Goal: Task Accomplishment & Management: Use online tool/utility

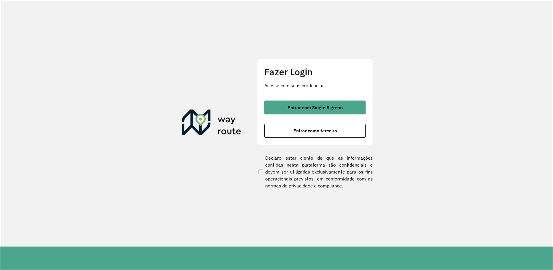
click at [307, 138] on div "Fazer Login Acesse com suas credenciais Entrar com Single Sign-on Entrar como t…" at bounding box center [315, 102] width 116 height 86
click at [313, 123] on div "Entrar com Single Sign-on Entrar como terceiro" at bounding box center [315, 118] width 101 height 37
click at [347, 145] on div "Fazer Login Acesse com suas credenciais Entrar com Single Sign-on Entrar como t…" at bounding box center [315, 123] width 116 height 129
click at [343, 137] on div "Fazer Login Acesse com suas credenciais Entrar com Single Sign-on Entrar como t…" at bounding box center [315, 102] width 116 height 86
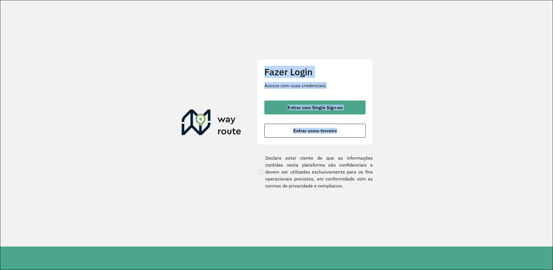
click at [343, 137] on div "Fazer Login Acesse com suas credenciais Entrar com Single Sign-on Entrar como t…" at bounding box center [315, 102] width 116 height 86
click at [340, 131] on button "Entrar como terceiro" at bounding box center [315, 131] width 101 height 14
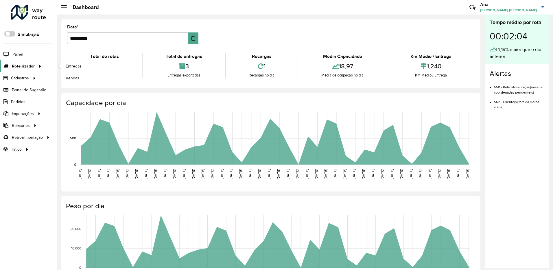
click at [35, 69] on link "Roteirizador" at bounding box center [21, 66] width 43 height 12
click at [70, 64] on span "Entregas" at bounding box center [74, 66] width 16 height 6
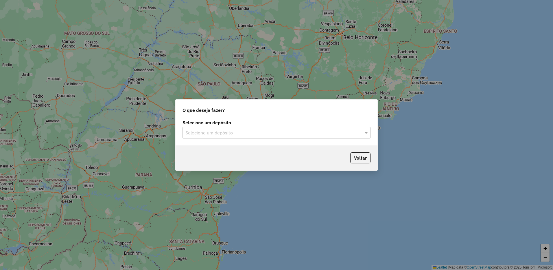
click at [225, 139] on div "Selecione um depósito Selecione um depósito" at bounding box center [277, 131] width 202 height 27
click at [227, 133] on input "text" at bounding box center [271, 132] width 171 height 7
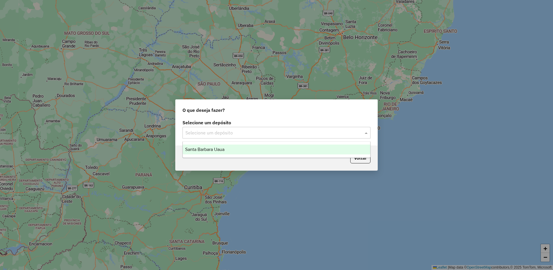
click at [231, 149] on div "Santa Barbara Uaua" at bounding box center [277, 149] width 188 height 10
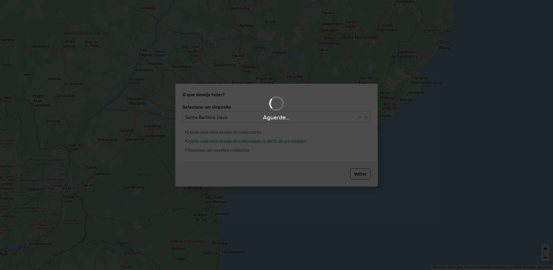
click at [234, 131] on hb-app "Aguarde... Pop-up bloqueado! Seu navegador bloqueou automáticamente a abertura …" at bounding box center [276, 135] width 553 height 270
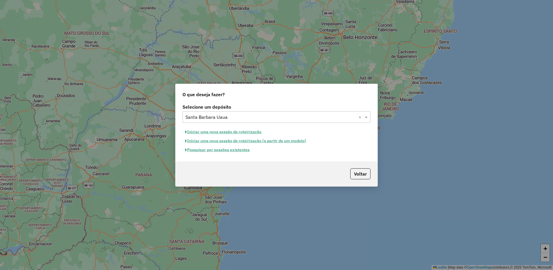
click at [234, 131] on button "Iniciar uma nova sessão de roteirização" at bounding box center [224, 131] width 82 height 9
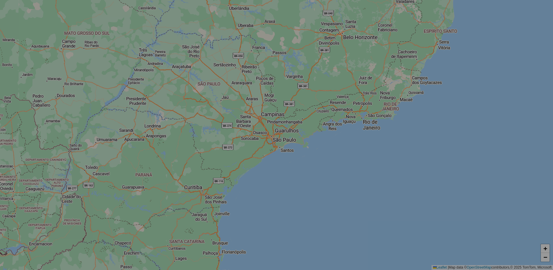
select select "*"
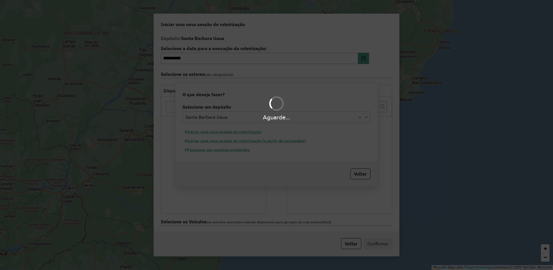
click at [246, 132] on div "Aguarde..." at bounding box center [276, 135] width 553 height 270
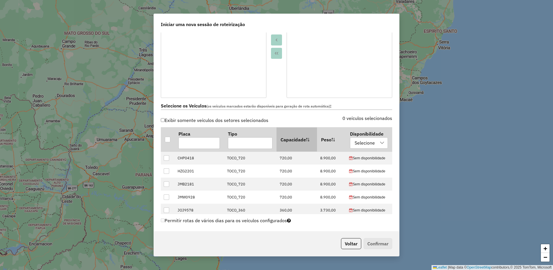
scroll to position [232, 0]
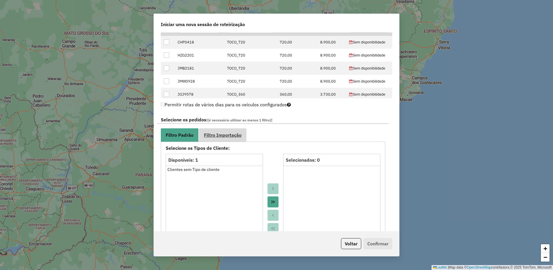
click at [243, 134] on link "Filtro Importação" at bounding box center [222, 134] width 47 height 13
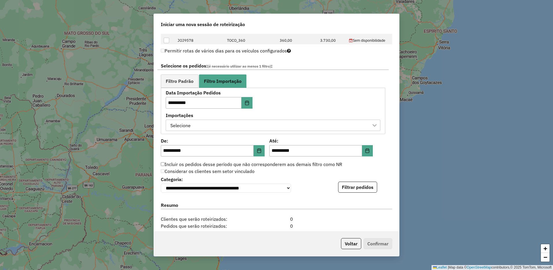
scroll to position [318, 0]
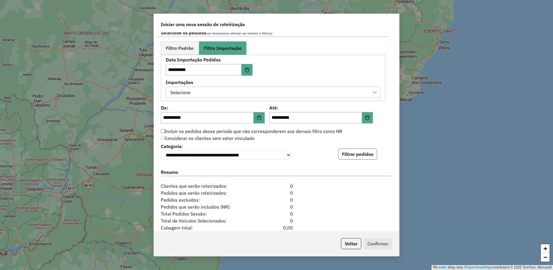
click at [352, 150] on button "Filtrar pedidos" at bounding box center [357, 153] width 39 height 11
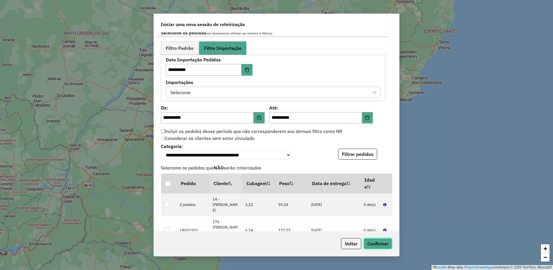
click at [374, 241] on button "Confirmar" at bounding box center [378, 243] width 29 height 11
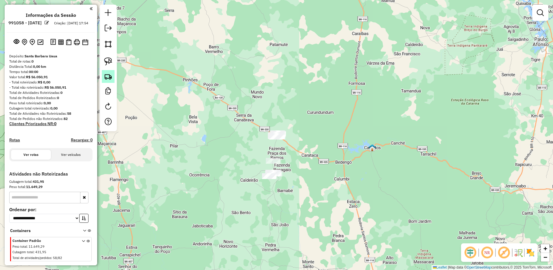
click at [112, 78] on img at bounding box center [108, 76] width 8 height 8
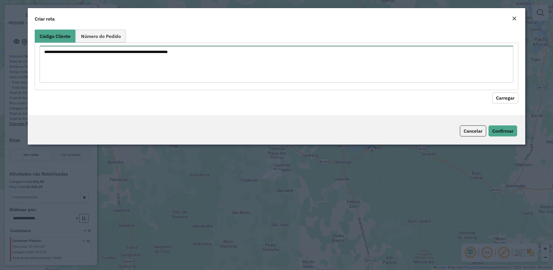
drag, startPoint x: 175, startPoint y: 63, endPoint x: 207, endPoint y: 66, distance: 32.6
click at [175, 63] on textarea at bounding box center [277, 64] width 474 height 37
click at [155, 76] on textarea at bounding box center [277, 64] width 474 height 37
paste textarea "*** *** *** *** *** *** *** *** *** *** *** *** *** *** *** *** *** *** *** ***…"
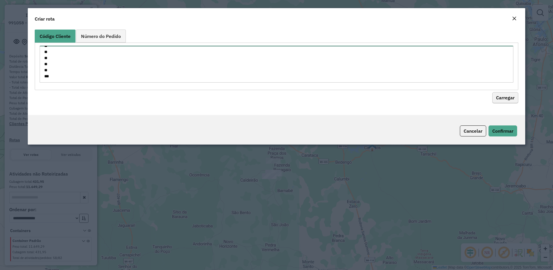
type textarea "*** *** *** *** *** *** *** *** *** *** *** *** *** *** *** *** *** *** *** ***…"
click at [501, 94] on button "Carregar" at bounding box center [506, 97] width 26 height 11
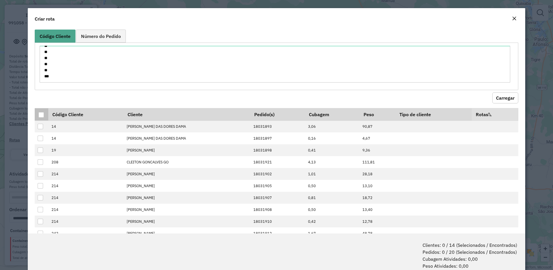
click at [36, 111] on th at bounding box center [42, 114] width 14 height 12
click at [39, 113] on div at bounding box center [40, 114] width 5 height 5
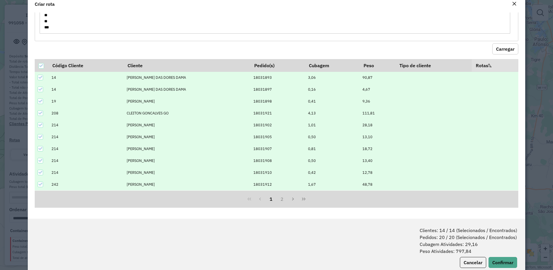
scroll to position [29, 0]
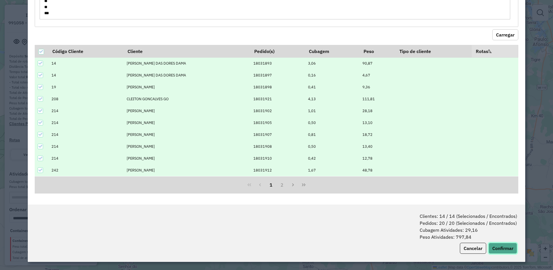
click at [494, 250] on button "Confirmar" at bounding box center [503, 248] width 29 height 11
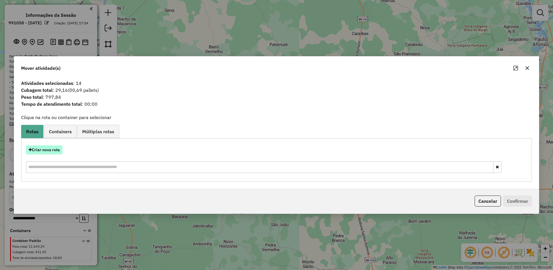
click at [52, 147] on button "Criar nova rota" at bounding box center [44, 149] width 36 height 9
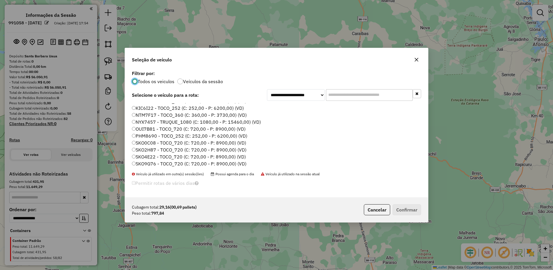
scroll to position [61, 0]
click at [137, 107] on label "KIC6I22 - TOCO_252 (C: 252,00 - P: 6200,00) (VD)" at bounding box center [188, 107] width 112 height 7
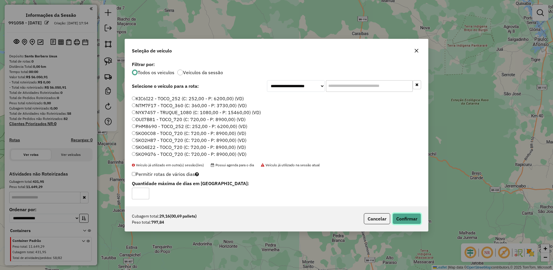
click at [398, 224] on button "Confirmar" at bounding box center [407, 218] width 29 height 11
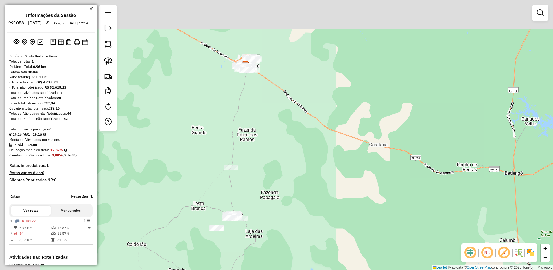
drag, startPoint x: 229, startPoint y: 140, endPoint x: 285, endPoint y: 210, distance: 89.6
click at [283, 211] on div "Janela de atendimento Grade de atendimento Capacidade Transportadoras Veículos …" at bounding box center [276, 135] width 553 height 270
click at [284, 212] on div "Janela de atendimento Grade de atendimento Capacidade Transportadoras Veículos …" at bounding box center [276, 135] width 553 height 270
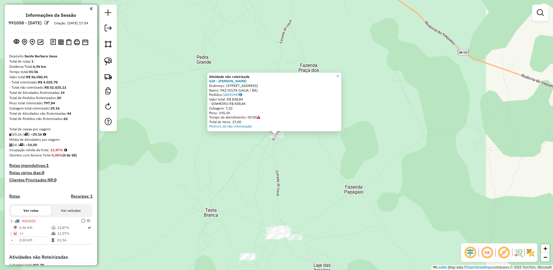
drag, startPoint x: 244, startPoint y: 173, endPoint x: 229, endPoint y: 214, distance: 43.7
click at [229, 214] on div "Atividade não roteirizada 628 - [PERSON_NAME]: [STREET_ADDRESS] Bairro: FAZ VOL…" at bounding box center [276, 135] width 553 height 270
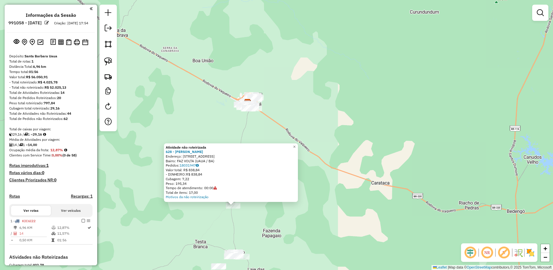
click at [176, 218] on div "Atividade não roteirizada 628 - [PERSON_NAME]: [STREET_ADDRESS] Bairro: FAZ VOL…" at bounding box center [276, 135] width 553 height 270
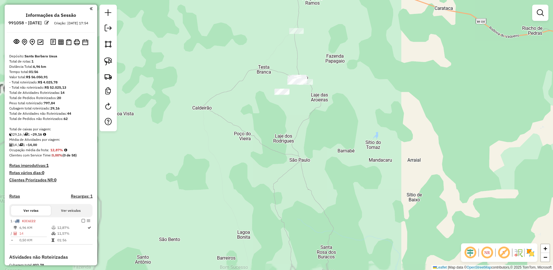
drag, startPoint x: 264, startPoint y: 177, endPoint x: 262, endPoint y: 194, distance: 16.7
click at [263, 199] on div "Janela de atendimento Grade de atendimento Capacidade Transportadoras Veículos …" at bounding box center [276, 135] width 553 height 270
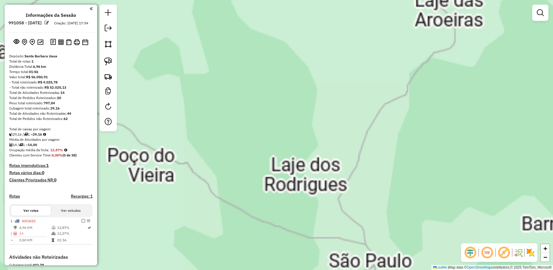
drag, startPoint x: 297, startPoint y: 147, endPoint x: 279, endPoint y: 219, distance: 74.9
click at [284, 214] on div "Janela de atendimento Grade de atendimento Capacidade Transportadoras Veículos …" at bounding box center [276, 135] width 553 height 270
click at [282, 220] on div "Janela de atendimento Grade de atendimento Capacidade Transportadoras Veículos …" at bounding box center [276, 135] width 553 height 270
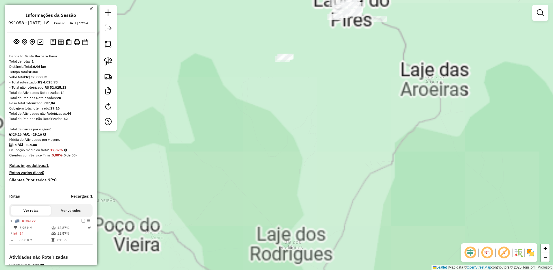
click at [289, 255] on div "Janela de atendimento Grade de atendimento Capacidade Transportadoras Veículos …" at bounding box center [276, 135] width 553 height 270
click at [288, 257] on div "Janela de atendimento Grade de atendimento Capacidade Transportadoras Veículos …" at bounding box center [276, 135] width 553 height 270
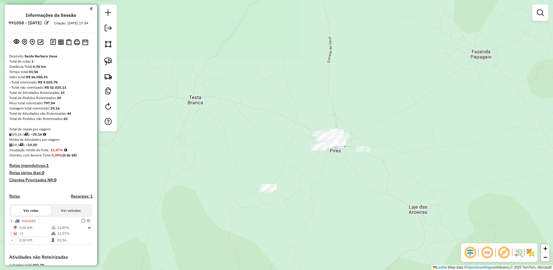
drag, startPoint x: 287, startPoint y: 198, endPoint x: 284, endPoint y: 240, distance: 42.1
click at [284, 239] on div "Janela de atendimento Grade de atendimento Capacidade Transportadoras Veículos …" at bounding box center [276, 135] width 553 height 270
click at [263, 185] on div "Janela de atendimento Grade de atendimento Capacidade Transportadoras Veículos …" at bounding box center [276, 135] width 553 height 270
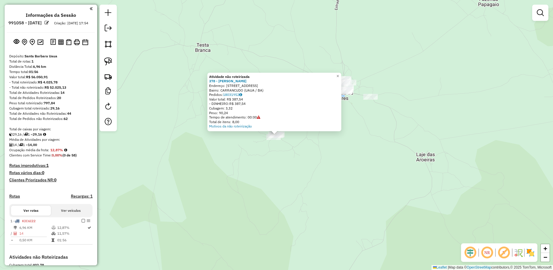
click at [296, 154] on div "Atividade não roteirizada 378 - [PERSON_NAME] F Endereço: [STREET_ADDRESS] Pedi…" at bounding box center [276, 135] width 553 height 270
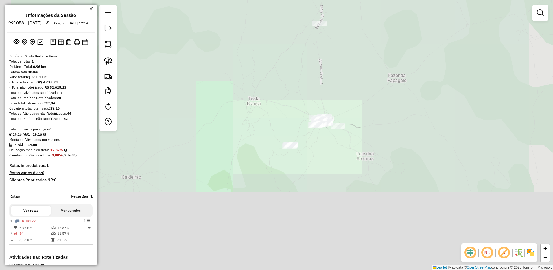
drag, startPoint x: 397, startPoint y: 85, endPoint x: 373, endPoint y: 214, distance: 131.6
click at [377, 202] on div "Janela de atendimento Grade de atendimento Capacidade Transportadoras Veículos …" at bounding box center [276, 135] width 553 height 270
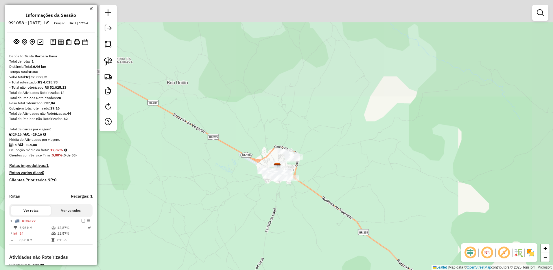
click at [346, 217] on div "Janela de atendimento Grade de atendimento Capacidade Transportadoras Veículos …" at bounding box center [276, 135] width 553 height 270
click at [347, 218] on div "Janela de atendimento Grade de atendimento Capacidade Transportadoras Veículos …" at bounding box center [276, 135] width 553 height 270
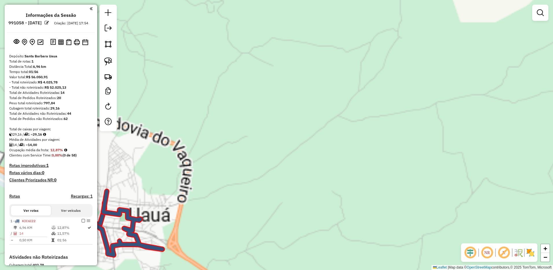
drag, startPoint x: 374, startPoint y: 223, endPoint x: 427, endPoint y: 216, distance: 53.7
click at [416, 217] on div "Janela de atendimento Grade de atendimento Capacidade Transportadoras Veículos …" at bounding box center [276, 135] width 553 height 270
click at [422, 216] on div "Janela de atendimento Grade de atendimento Capacidade Transportadoras Veículos …" at bounding box center [276, 135] width 553 height 270
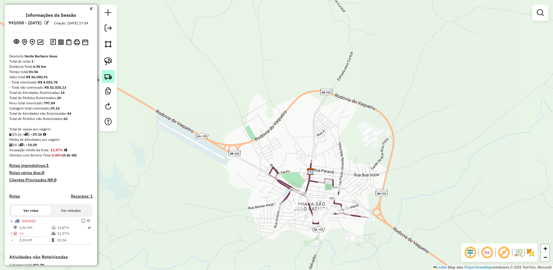
click at [107, 74] on img at bounding box center [108, 76] width 8 height 8
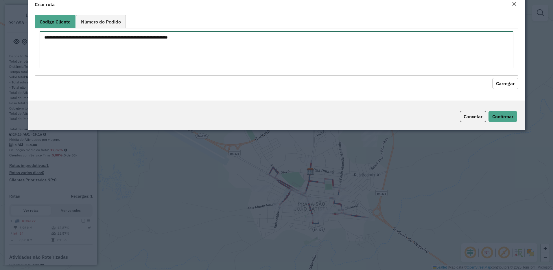
click at [143, 68] on textarea at bounding box center [277, 49] width 474 height 37
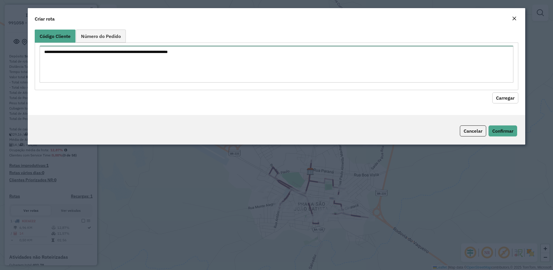
paste textarea "*** *** *** *** *** *** *** *** *** *** *** *** *** *** *** *** *** *** *** ***…"
type textarea "*** *** *** *** *** *** *** *** *** *** *** *** *** *** *** *** *** *** *** ***…"
click at [502, 96] on button "Carregar" at bounding box center [506, 97] width 26 height 11
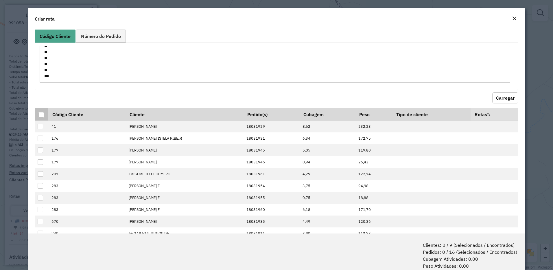
click at [44, 114] on div at bounding box center [41, 115] width 6 height 6
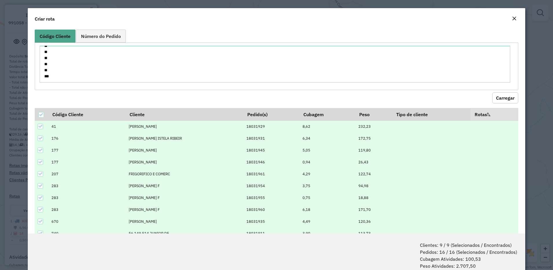
scroll to position [29, 0]
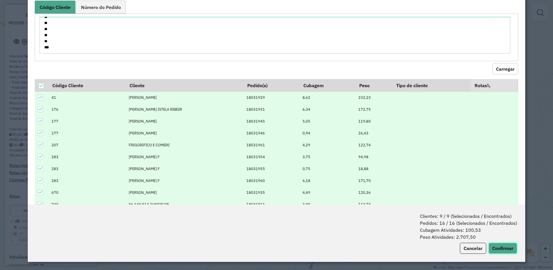
click at [504, 249] on button "Confirmar" at bounding box center [503, 248] width 29 height 11
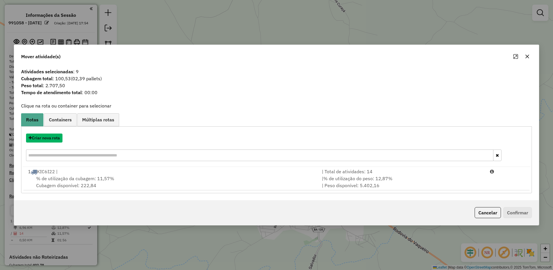
click at [43, 141] on button "Criar nova rota" at bounding box center [44, 137] width 36 height 9
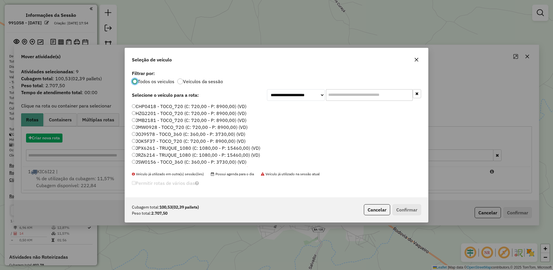
scroll to position [3, 2]
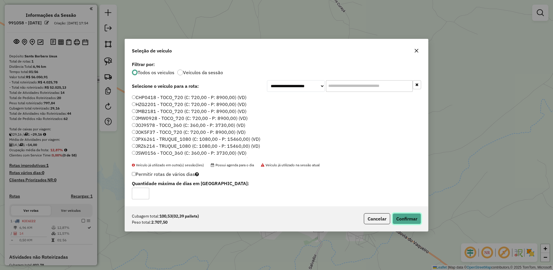
click at [410, 221] on button "Confirmar" at bounding box center [407, 218] width 29 height 11
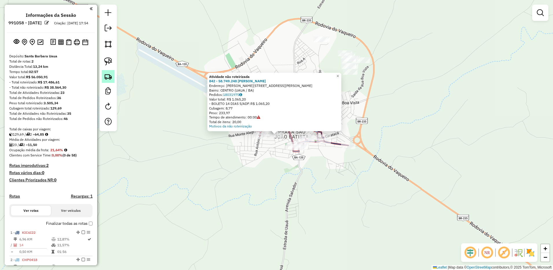
click at [112, 76] on link at bounding box center [108, 76] width 13 height 13
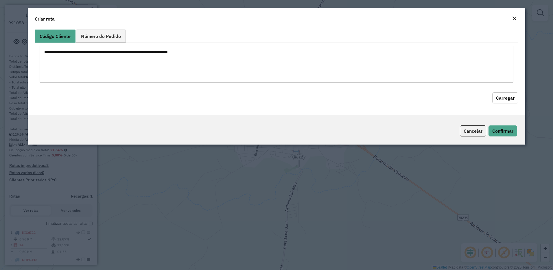
click at [126, 63] on textarea at bounding box center [277, 64] width 474 height 37
paste textarea "** ** ** ** ** *** *** *** *** *** *** *** *** *** ***"
type textarea "** ** ** ** ** *** *** *** *** *** *** *** *** *** ***"
click at [499, 103] on hb-field-button "Carregar" at bounding box center [277, 96] width 484 height 13
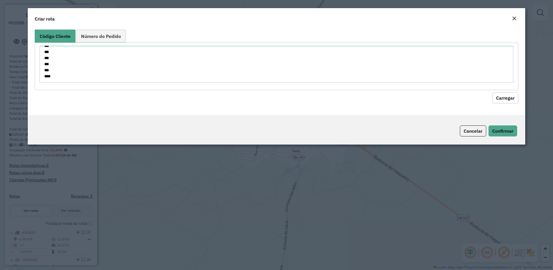
click at [511, 96] on button "Carregar" at bounding box center [506, 97] width 26 height 11
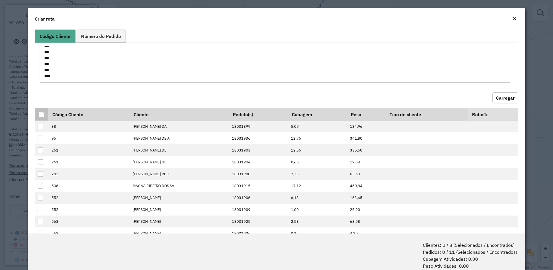
click at [45, 115] on th at bounding box center [42, 114] width 14 height 12
click at [40, 114] on div at bounding box center [40, 114] width 5 height 5
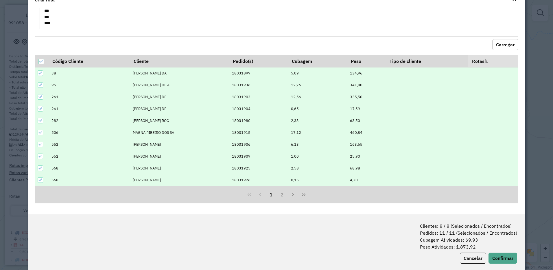
scroll to position [29, 0]
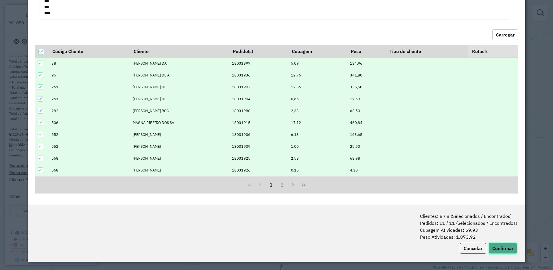
click at [502, 251] on button "Confirmar" at bounding box center [503, 248] width 29 height 11
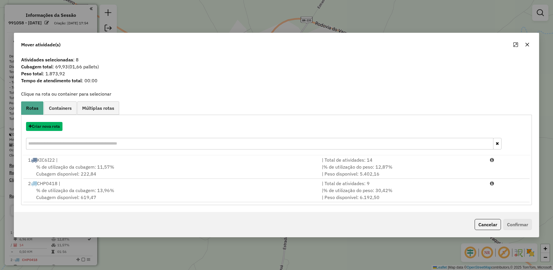
click at [40, 126] on button "Criar nova rota" at bounding box center [44, 126] width 36 height 9
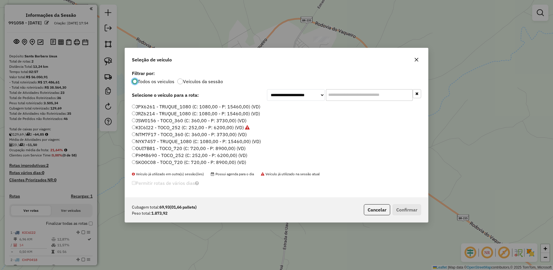
scroll to position [32, 0]
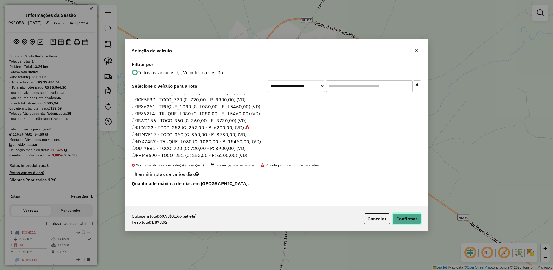
click at [405, 221] on button "Confirmar" at bounding box center [407, 218] width 29 height 11
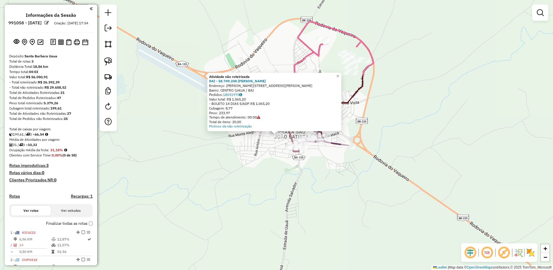
click at [304, 168] on div "Atividade não roteirizada 842 - 58.749.248 [PERSON_NAME]: [STREET_ADDRESS][PERS…" at bounding box center [276, 135] width 553 height 270
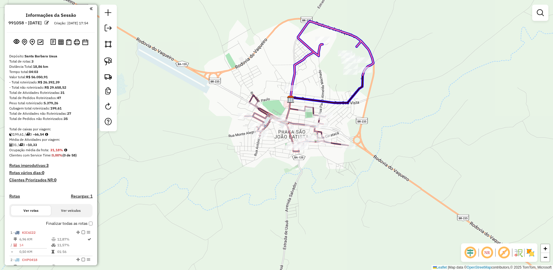
drag, startPoint x: 279, startPoint y: 139, endPoint x: 369, endPoint y: 74, distance: 110.3
click at [369, 74] on div "Janela de atendimento Grade de atendimento Capacidade Transportadoras Veículos …" at bounding box center [276, 135] width 553 height 270
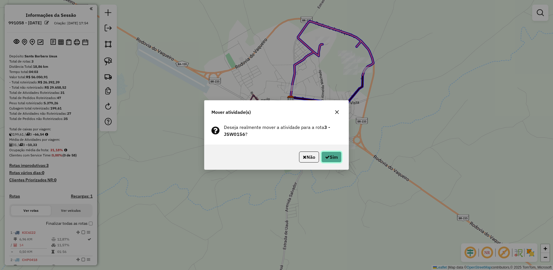
click at [338, 161] on button "Sim" at bounding box center [332, 156] width 20 height 11
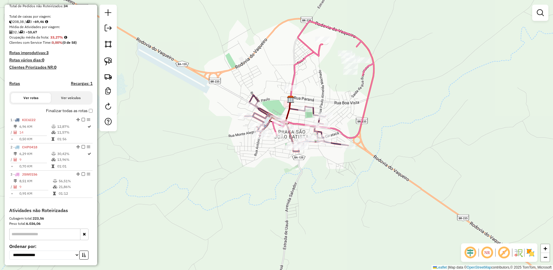
scroll to position [116, 0]
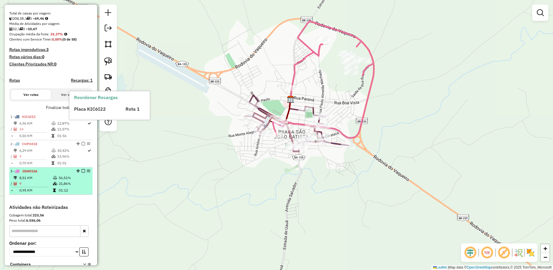
click at [42, 193] on td "0,95 KM" at bounding box center [36, 190] width 34 height 6
select select "**********"
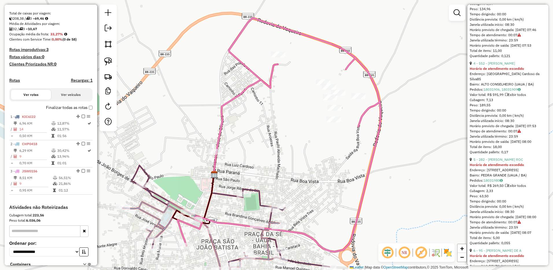
scroll to position [463, 0]
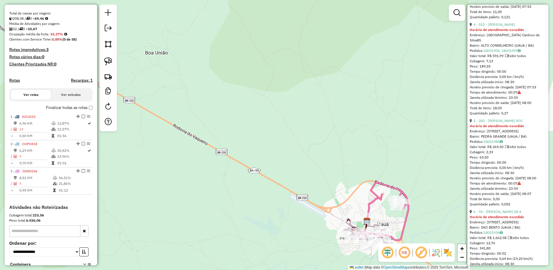
drag, startPoint x: 304, startPoint y: 167, endPoint x: 223, endPoint y: 106, distance: 101.8
click at [224, 108] on div "Janela de atendimento Grade de atendimento Capacidade Transportadoras Veículos …" at bounding box center [276, 135] width 553 height 270
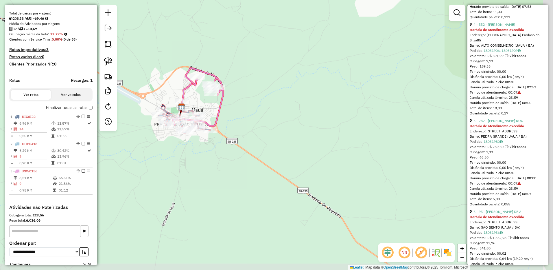
drag, startPoint x: 238, startPoint y: 171, endPoint x: 307, endPoint y: 189, distance: 71.7
click at [297, 186] on div "Janela de atendimento Grade de atendimento Capacidade Transportadoras Veículos …" at bounding box center [276, 135] width 553 height 270
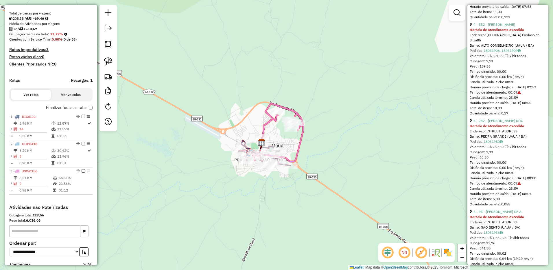
drag, startPoint x: 265, startPoint y: 176, endPoint x: 167, endPoint y: 179, distance: 97.6
click at [173, 179] on div "Janela de atendimento Grade de atendimento Capacidade Transportadoras Veículos …" at bounding box center [276, 135] width 553 height 270
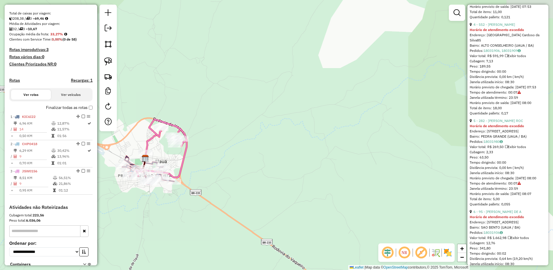
drag, startPoint x: 225, startPoint y: 194, endPoint x: 289, endPoint y: 210, distance: 65.9
click at [278, 211] on div "Janela de atendimento Grade de atendimento Capacidade Transportadoras Veículos …" at bounding box center [276, 135] width 553 height 270
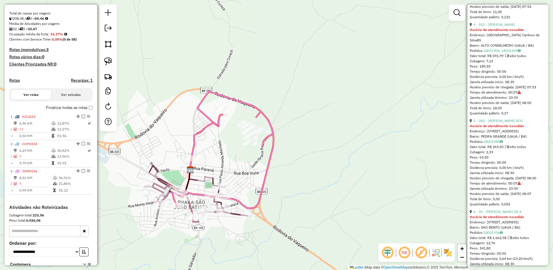
drag, startPoint x: 214, startPoint y: 164, endPoint x: 250, endPoint y: 159, distance: 36.5
click at [250, 159] on div "Janela de atendimento Grade de atendimento Capacidade Transportadoras Veículos …" at bounding box center [276, 135] width 553 height 270
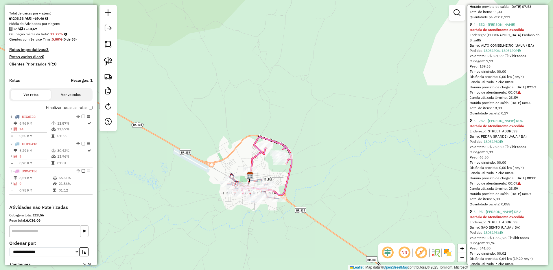
drag, startPoint x: 304, startPoint y: 248, endPoint x: 287, endPoint y: 188, distance: 62.1
click at [287, 192] on div "Janela de atendimento Grade de atendimento Capacidade Transportadoras Veículos …" at bounding box center [276, 135] width 553 height 270
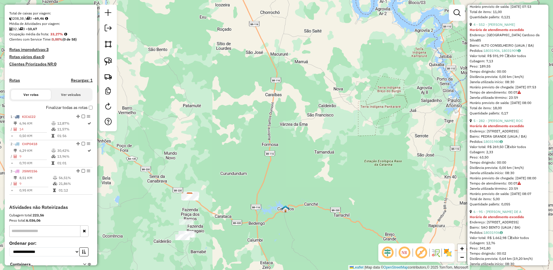
drag, startPoint x: 223, startPoint y: 231, endPoint x: 242, endPoint y: 144, distance: 89.3
click at [236, 155] on div "Janela de atendimento Grade de atendimento Capacidade Transportadoras Veículos …" at bounding box center [276, 135] width 553 height 270
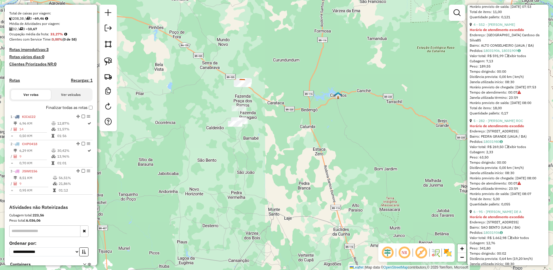
drag, startPoint x: 256, startPoint y: 209, endPoint x: 249, endPoint y: 208, distance: 7.7
click at [255, 226] on div "Janela de atendimento Grade de atendimento Capacidade Transportadoras Veículos …" at bounding box center [276, 135] width 553 height 270
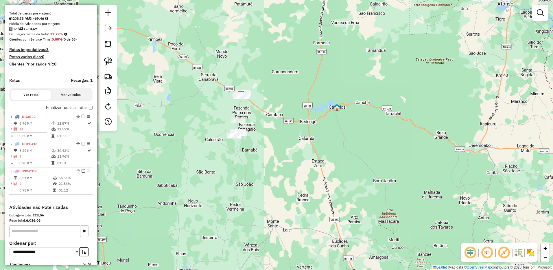
click at [112, 69] on div at bounding box center [108, 68] width 17 height 126
drag, startPoint x: 109, startPoint y: 60, endPoint x: 148, endPoint y: 79, distance: 43.4
click at [109, 59] on img at bounding box center [108, 61] width 8 height 8
drag, startPoint x: 219, startPoint y: 113, endPoint x: 245, endPoint y: 111, distance: 26.1
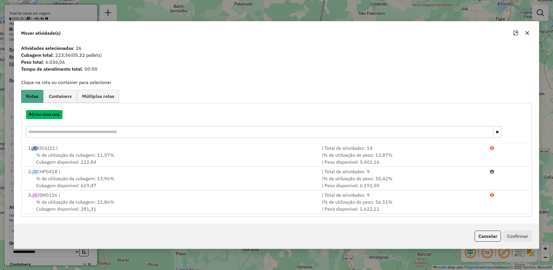
click at [54, 116] on button "Criar nova rota" at bounding box center [44, 114] width 36 height 9
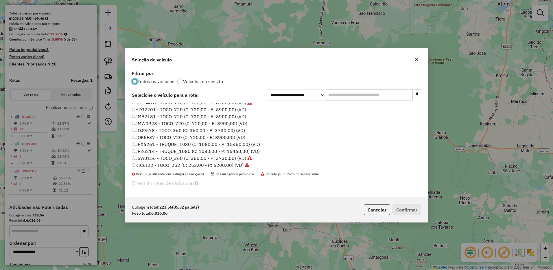
scroll to position [3, 0]
click at [137, 131] on label "JOJ9578 - TOCO_360 (C: 360,00 - P: 3730,00) (VD)" at bounding box center [188, 130] width 113 height 7
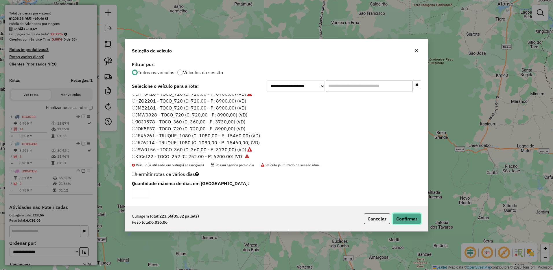
click at [403, 220] on button "Confirmar" at bounding box center [407, 218] width 29 height 11
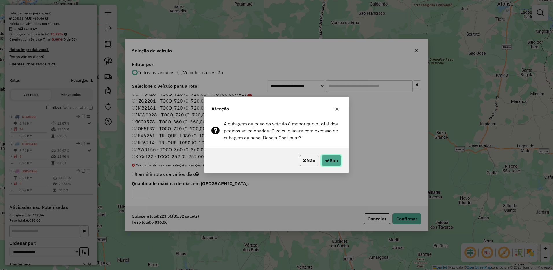
click at [335, 164] on button "Sim" at bounding box center [332, 160] width 20 height 11
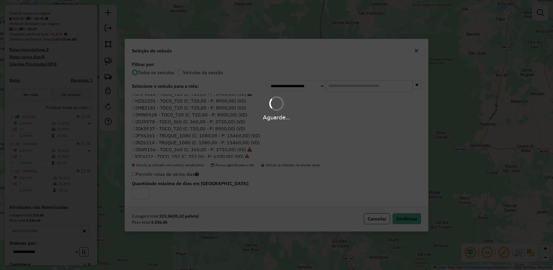
scroll to position [100, 0]
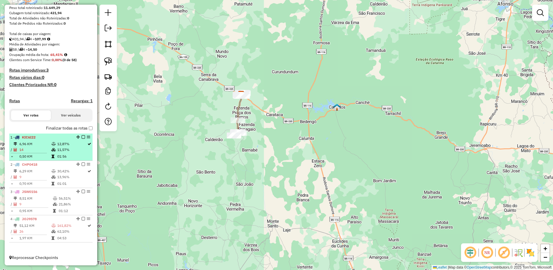
click at [33, 146] on td "6,96 KM" at bounding box center [35, 144] width 32 height 6
select select "**********"
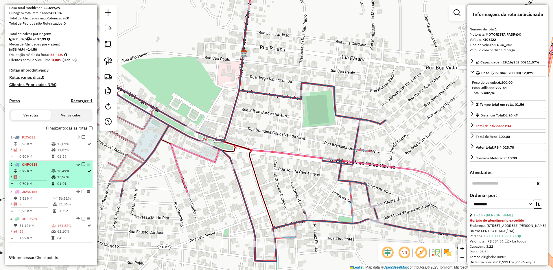
click at [29, 174] on td "9" at bounding box center [35, 177] width 32 height 6
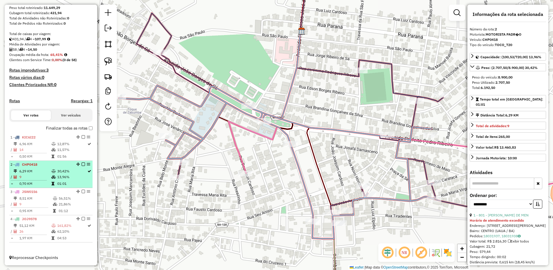
click at [32, 167] on div "2 - CHP0418" at bounding box center [40, 164] width 61 height 5
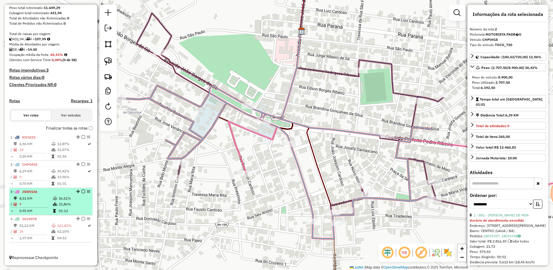
drag, startPoint x: 32, startPoint y: 167, endPoint x: 39, endPoint y: 198, distance: 31.7
click at [39, 198] on td "8,51 KM" at bounding box center [36, 198] width 34 height 6
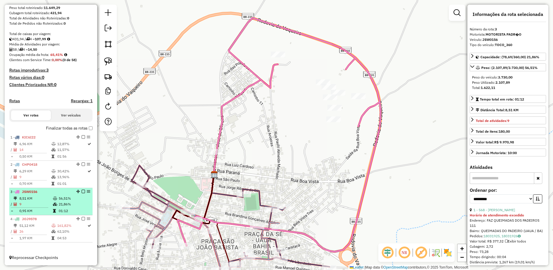
click at [39, 199] on td "8,51 KM" at bounding box center [36, 198] width 34 height 6
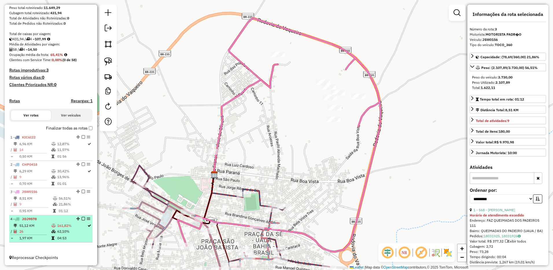
click at [46, 224] on td "51,12 KM" at bounding box center [35, 226] width 32 height 6
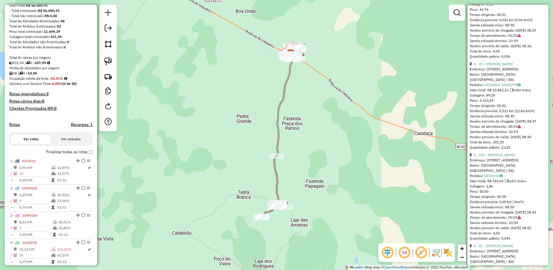
scroll to position [463, 0]
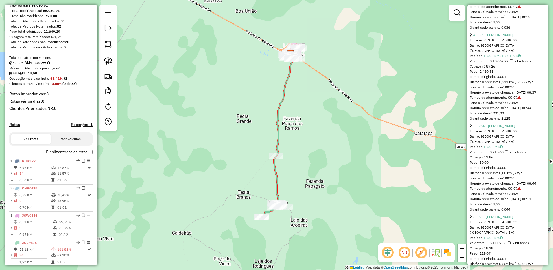
click at [29, 263] on div "1 - KIC6I22 6,96 KM 12,87% / 14 11,57% = 0,50 KM 01:56 2 - CHP0418 6,29 KM 30,4…" at bounding box center [50, 216] width 83 height 119
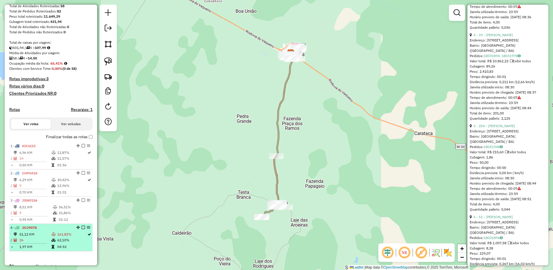
drag, startPoint x: 29, startPoint y: 263, endPoint x: 25, endPoint y: 250, distance: 13.2
click at [25, 249] on td "1,97 KM" at bounding box center [35, 247] width 32 height 6
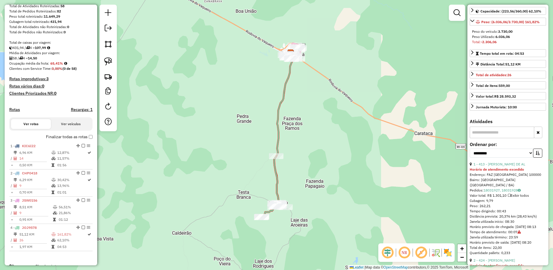
scroll to position [0, 0]
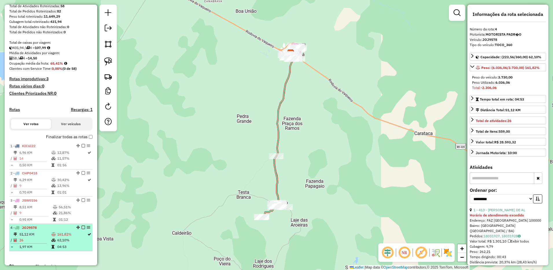
click at [58, 248] on table "51,12 KM 161,82% / 26 62,10% = 1,97 KM 04:53" at bounding box center [50, 240] width 81 height 18
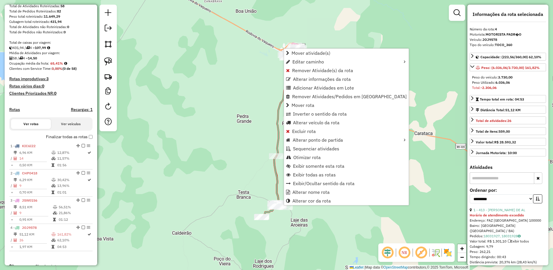
scroll to position [100, 0]
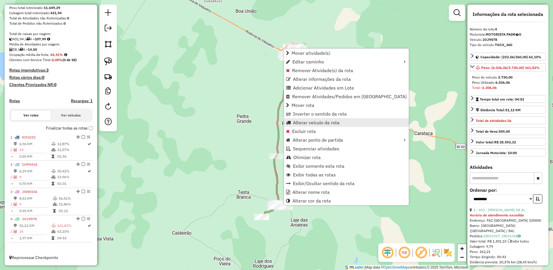
click at [314, 120] on span "Alterar veículo da rota" at bounding box center [316, 122] width 47 height 5
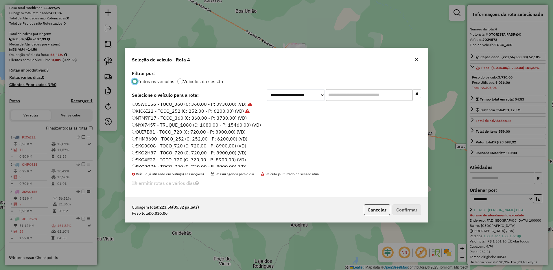
scroll to position [61, 0]
click at [139, 128] on label "OUI7B81 - TOCO_720 (C: 720,00 - P: 8900,00) (VD)" at bounding box center [189, 128] width 114 height 7
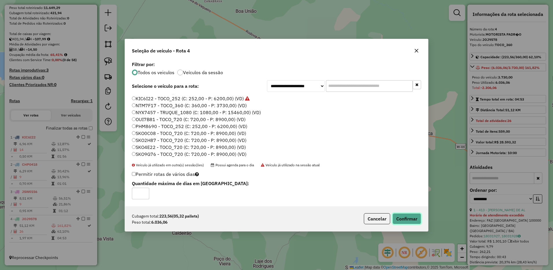
click at [394, 221] on button "Confirmar" at bounding box center [407, 218] width 29 height 11
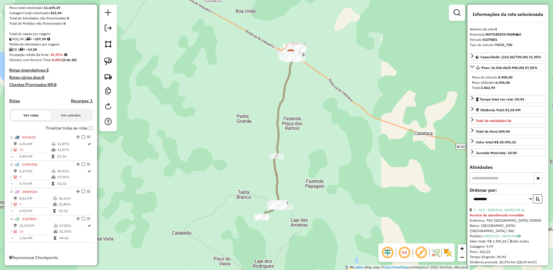
click at [38, 199] on td "8,51 KM" at bounding box center [36, 198] width 34 height 6
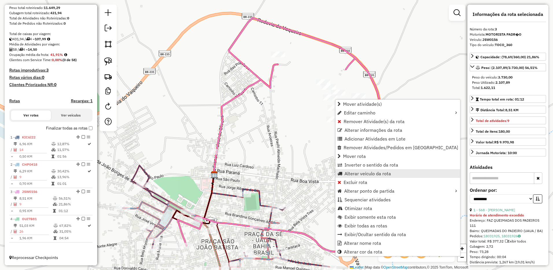
click at [366, 173] on span "Alterar veículo da rota" at bounding box center [368, 173] width 47 height 5
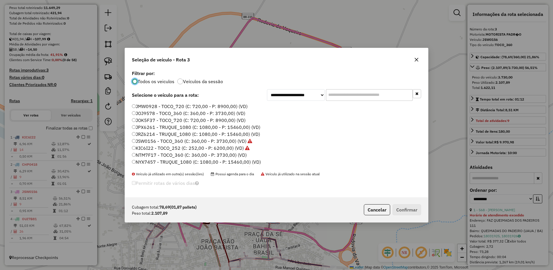
scroll to position [29, 0]
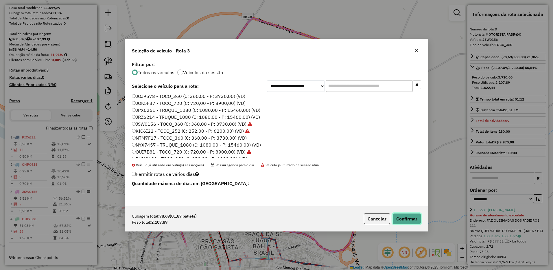
click at [406, 216] on button "Confirmar" at bounding box center [407, 218] width 29 height 11
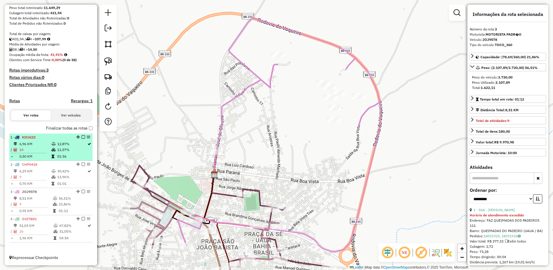
click at [45, 144] on td "6,96 KM" at bounding box center [35, 144] width 32 height 6
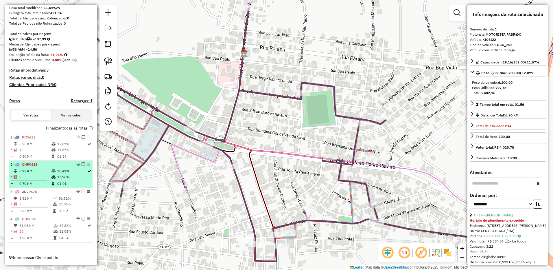
click at [38, 171] on td "6,29 KM" at bounding box center [35, 171] width 32 height 6
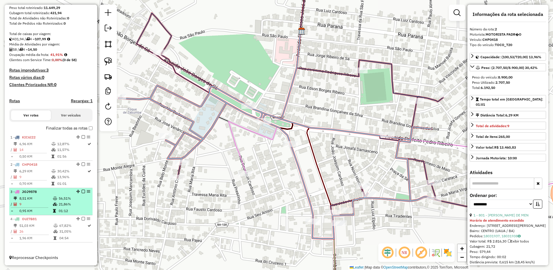
click at [37, 190] on span "JOJ9578" at bounding box center [29, 191] width 15 height 4
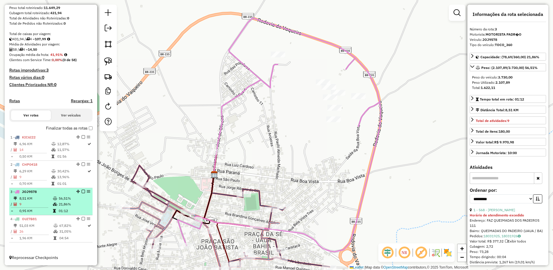
click at [45, 215] on li "3 - JOJ9578 8,51 KM 56,51% / 9 21,86% = 0,95 KM 01:12" at bounding box center [50, 201] width 83 height 27
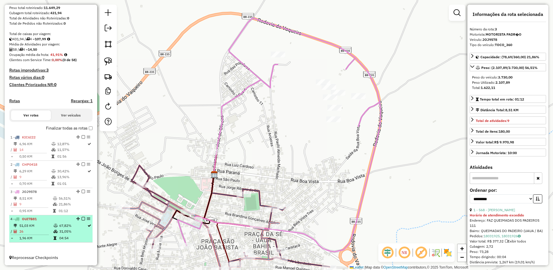
click at [46, 221] on div "4 - OUI7B81" at bounding box center [40, 218] width 61 height 5
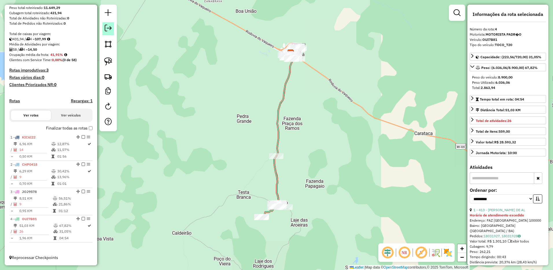
click at [110, 34] on link at bounding box center [108, 28] width 12 height 13
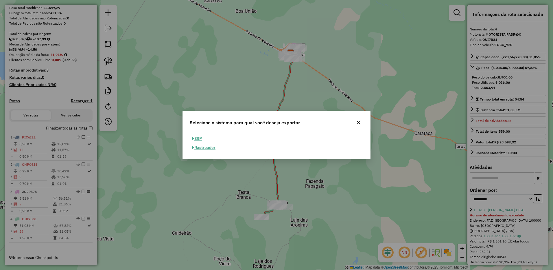
click at [197, 135] on button "ERP" at bounding box center [197, 138] width 15 height 9
select select "**"
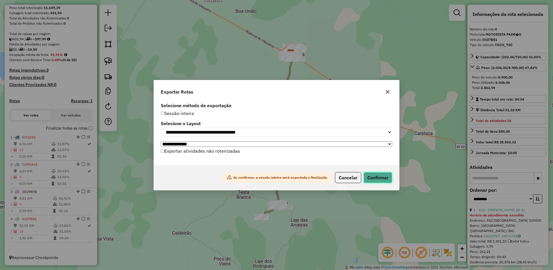
click at [377, 177] on button "Confirmar" at bounding box center [378, 177] width 29 height 11
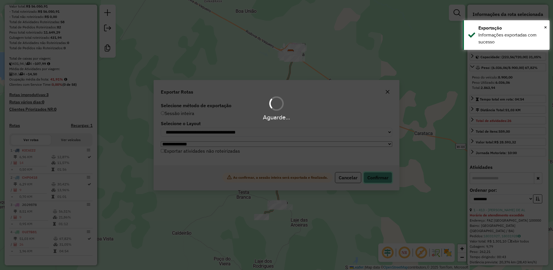
scroll to position [91, 0]
